Goal: Information Seeking & Learning: Check status

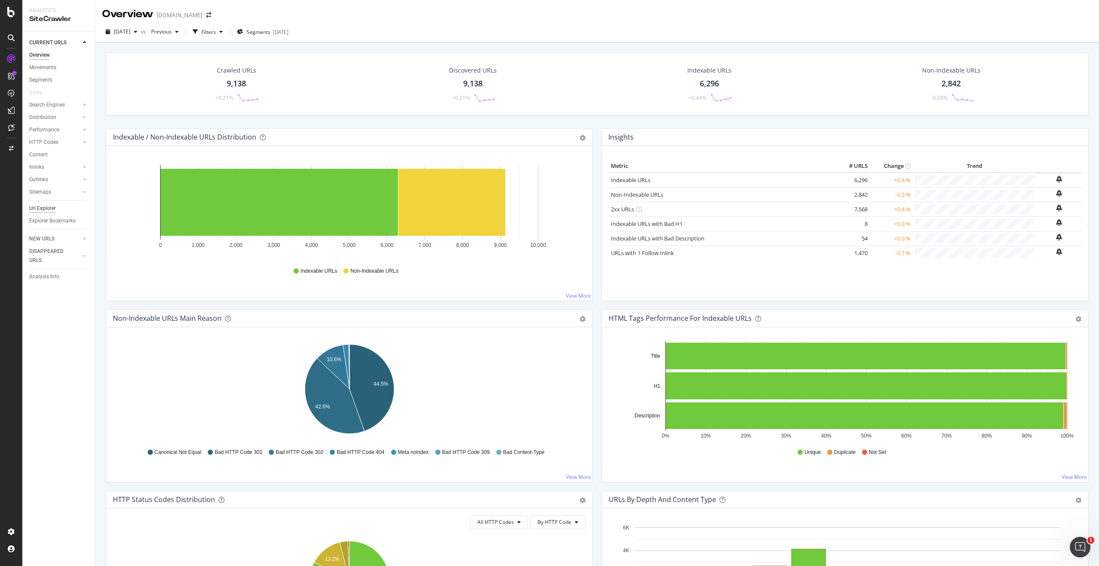
click at [42, 206] on div "Url Explorer" at bounding box center [42, 208] width 27 height 9
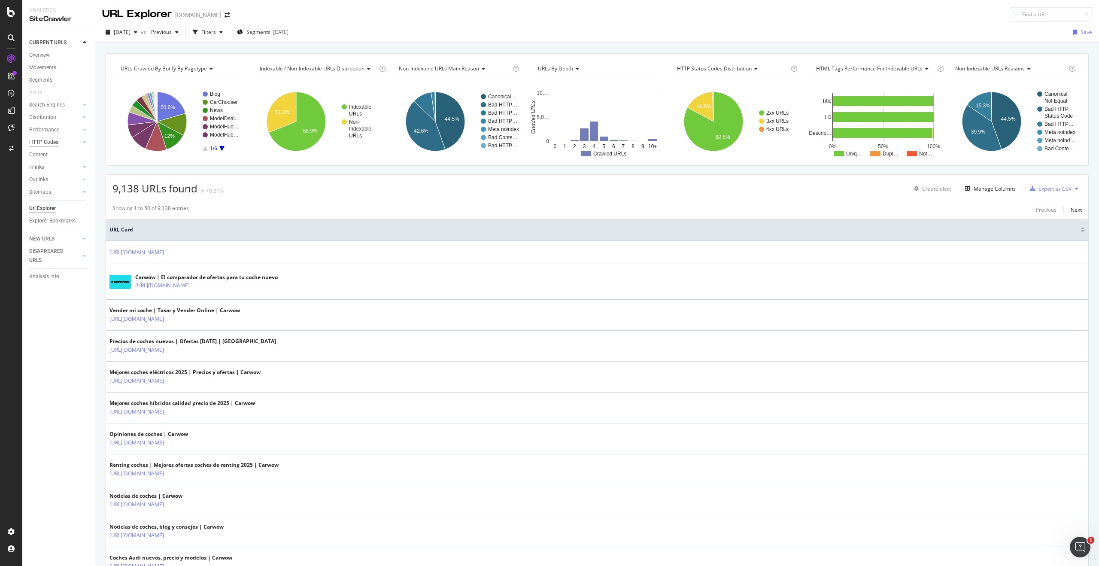
click at [45, 140] on div "HTTP Codes" at bounding box center [43, 142] width 29 height 9
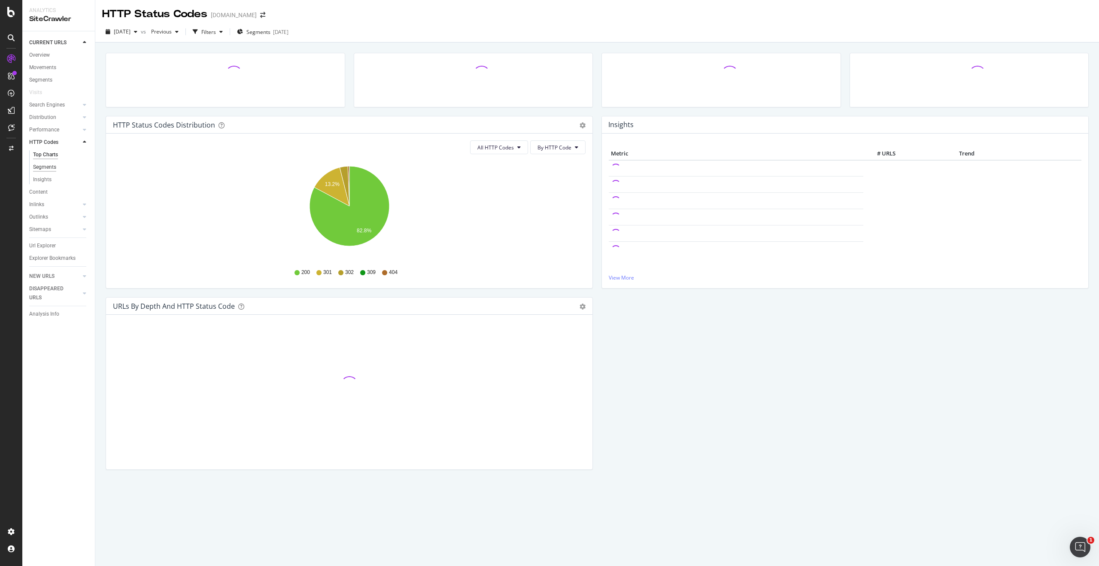
click at [47, 165] on div "Segments" at bounding box center [44, 167] width 23 height 9
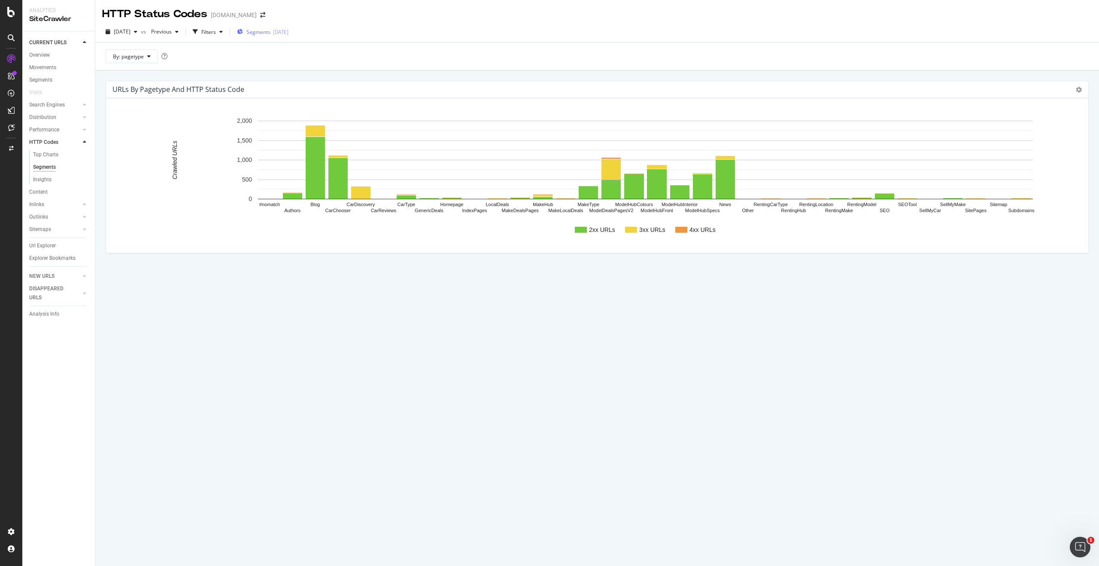
click at [270, 33] on span "Segments" at bounding box center [258, 31] width 24 height 7
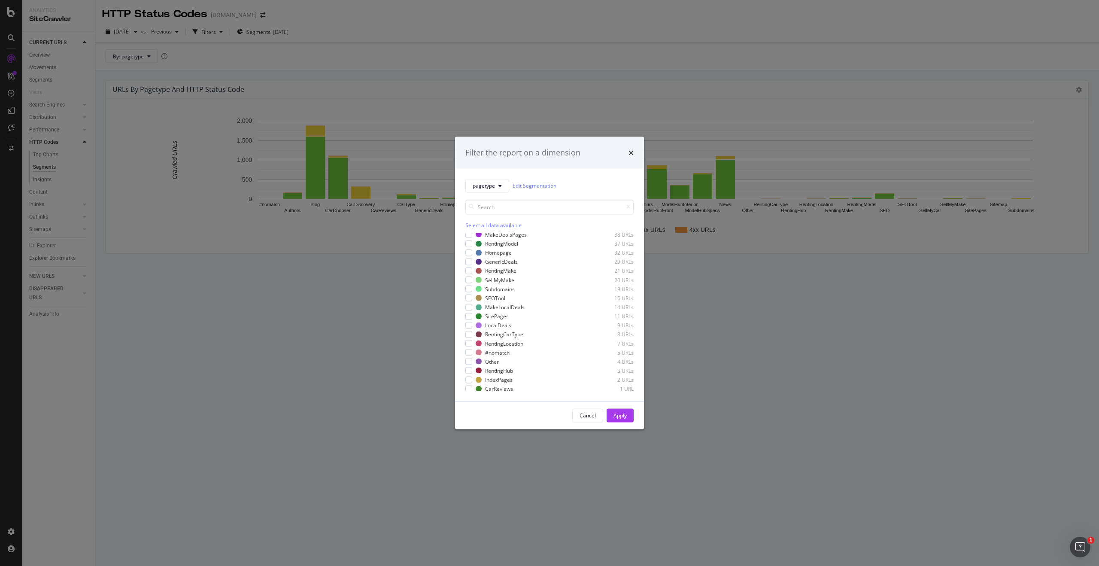
scroll to position [151, 0]
click at [467, 333] on div "modal" at bounding box center [468, 332] width 7 height 7
click at [622, 413] on div "Apply" at bounding box center [619, 415] width 13 height 7
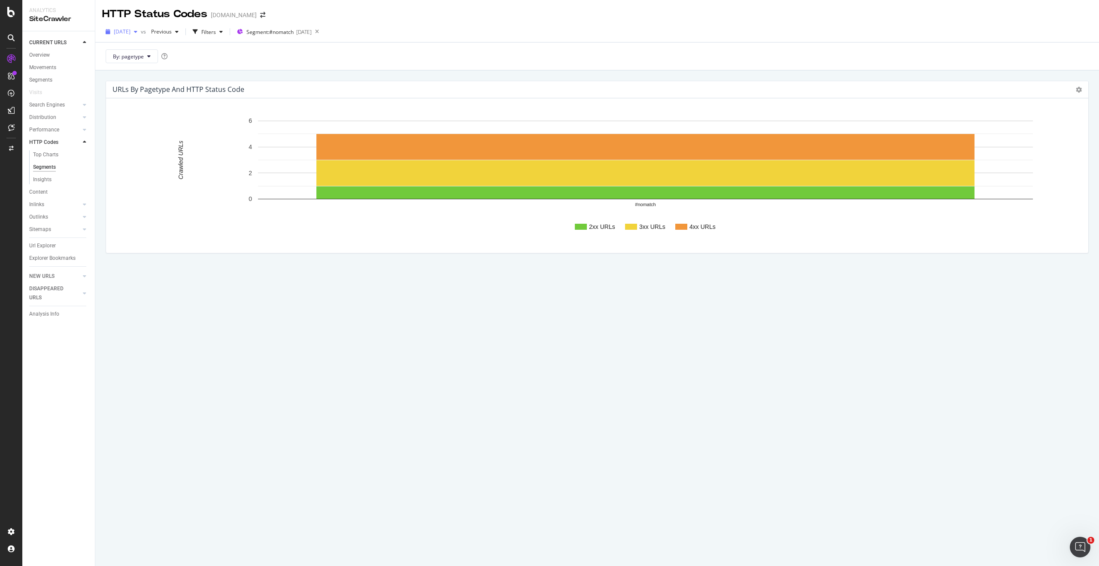
click at [141, 33] on div "button" at bounding box center [135, 31] width 10 height 5
click at [147, 78] on div "[DATE]" at bounding box center [139, 79] width 48 height 8
click at [140, 56] on span "By: pagetype" at bounding box center [128, 56] width 31 height 7
click at [406, 299] on div "URLs by pagetype and HTTP Status Code Chart (by Value) Chart (by Percentage) Ta…" at bounding box center [596, 317] width 1003 height 495
click at [45, 179] on div "Insights" at bounding box center [42, 179] width 18 height 9
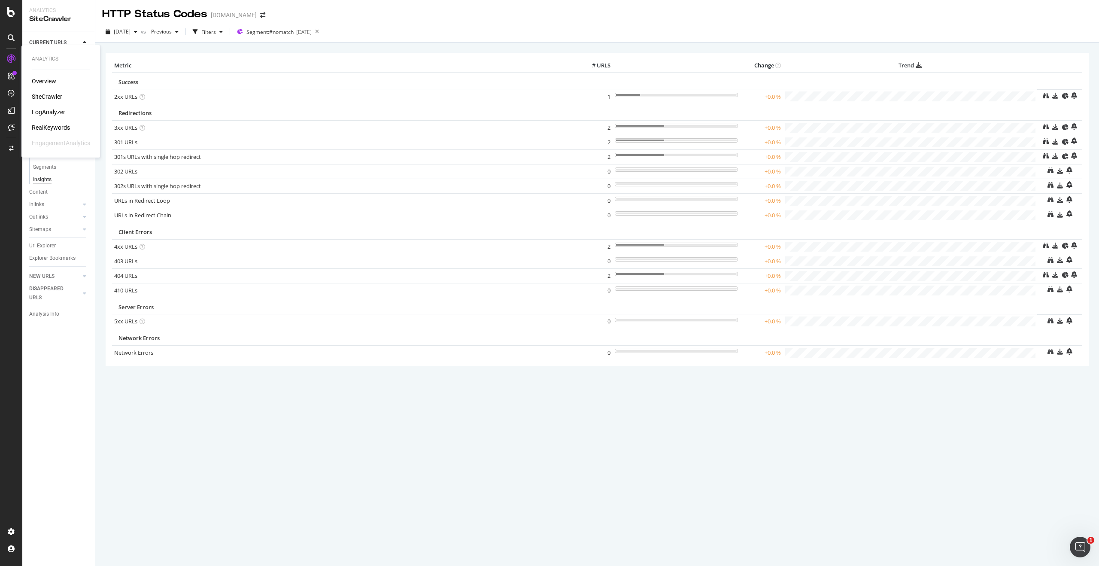
click at [46, 96] on div "SiteCrawler" at bounding box center [47, 96] width 30 height 9
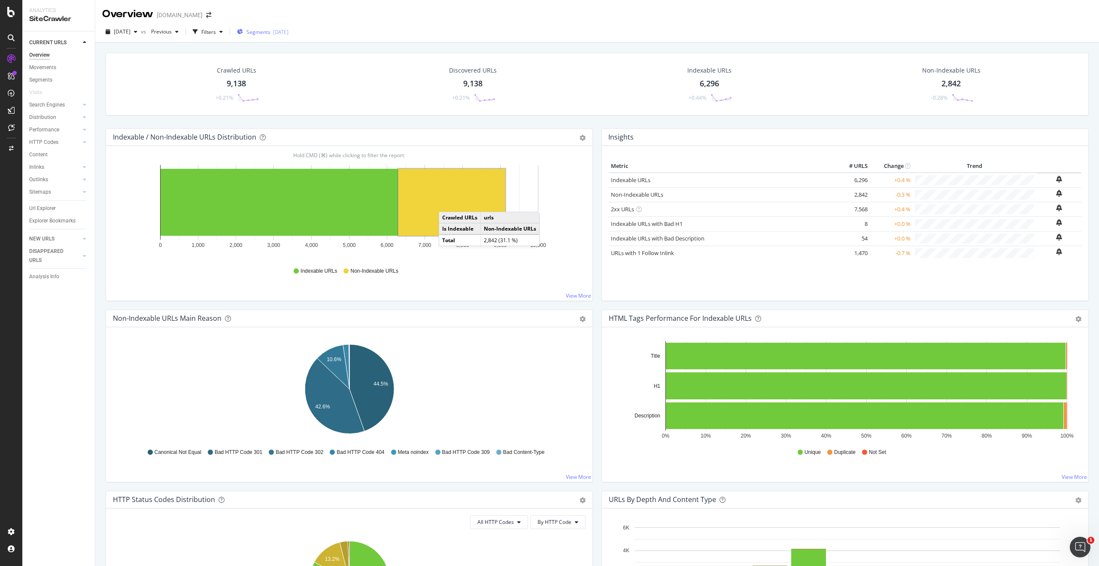
click at [270, 33] on span "Segments" at bounding box center [258, 31] width 24 height 7
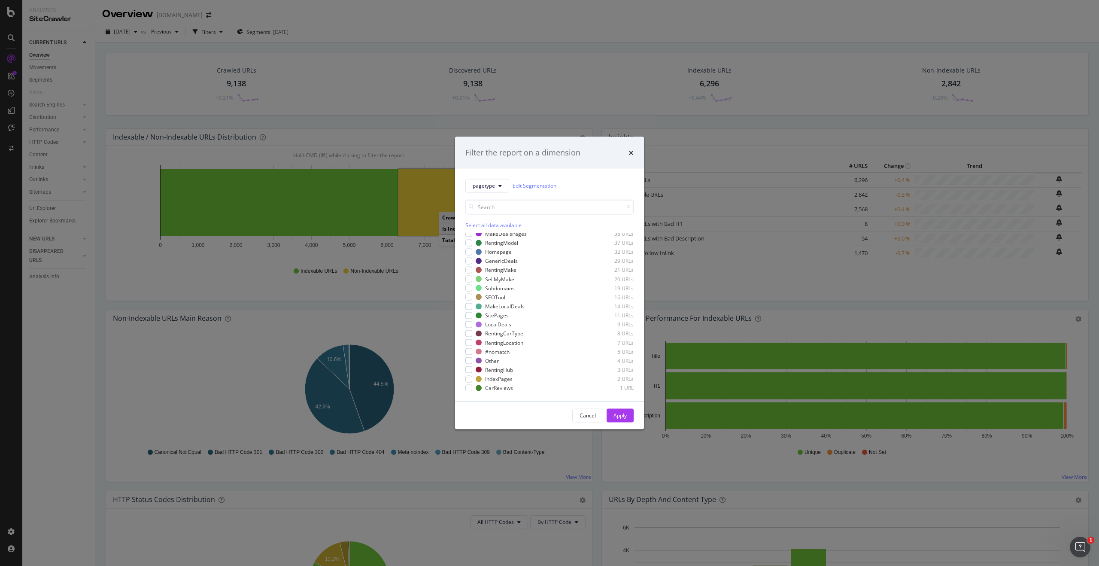
scroll to position [151, 0]
click at [468, 331] on div "modal" at bounding box center [468, 332] width 7 height 7
click at [622, 418] on div "Apply" at bounding box center [619, 415] width 13 height 7
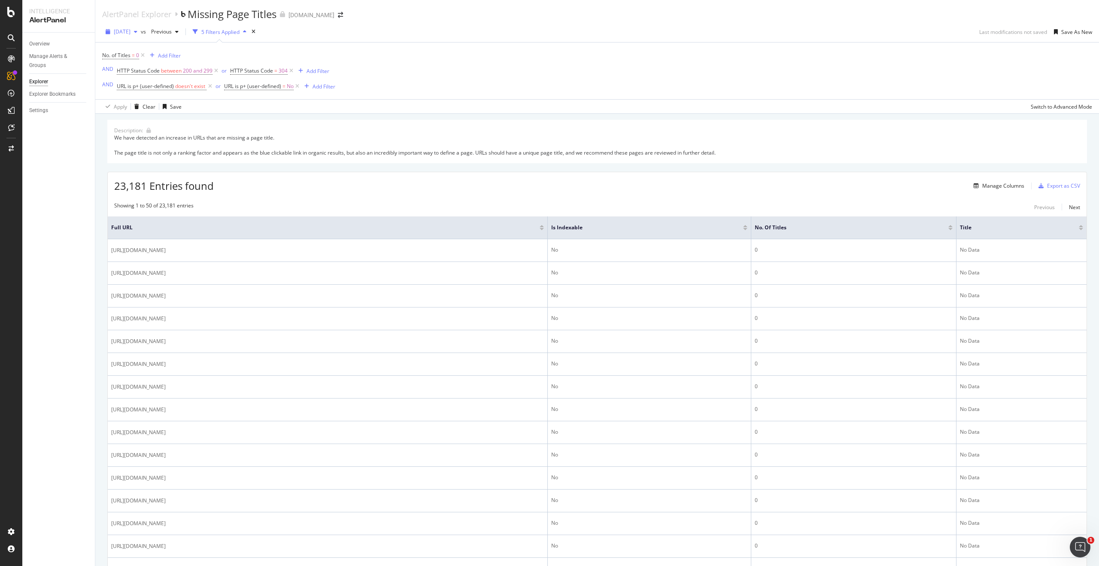
click at [137, 32] on icon "button" at bounding box center [135, 31] width 3 height 5
click at [143, 48] on div "2025 Aug. 18th" at bounding box center [137, 49] width 45 height 8
